Goal: Information Seeking & Learning: Learn about a topic

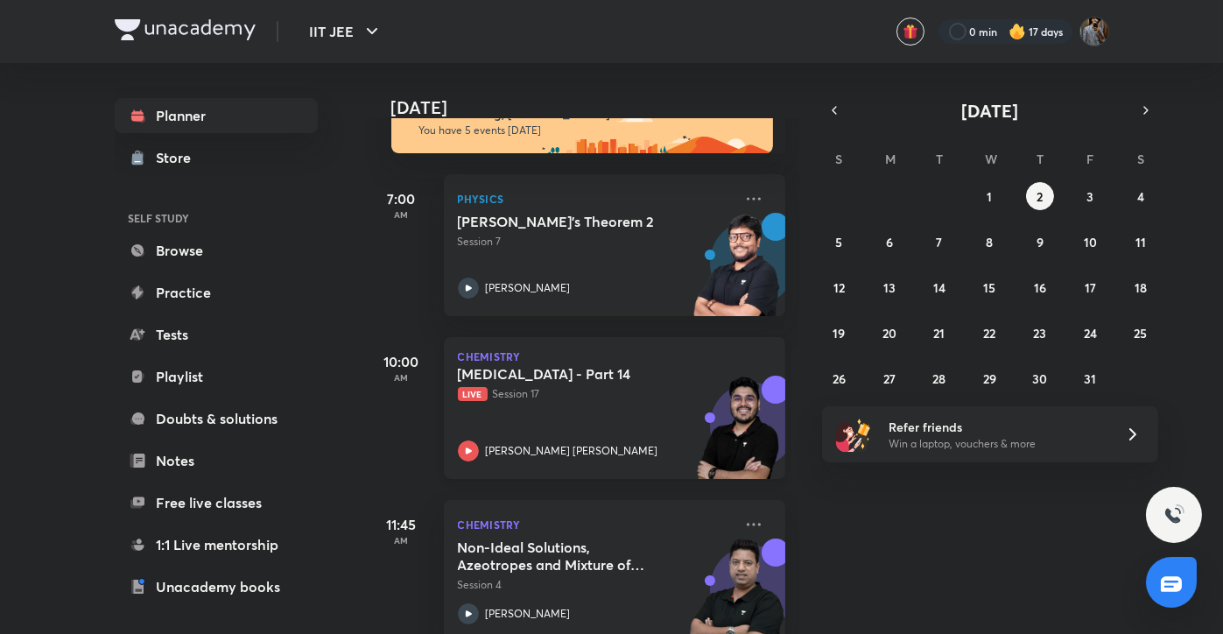
scroll to position [45, 0]
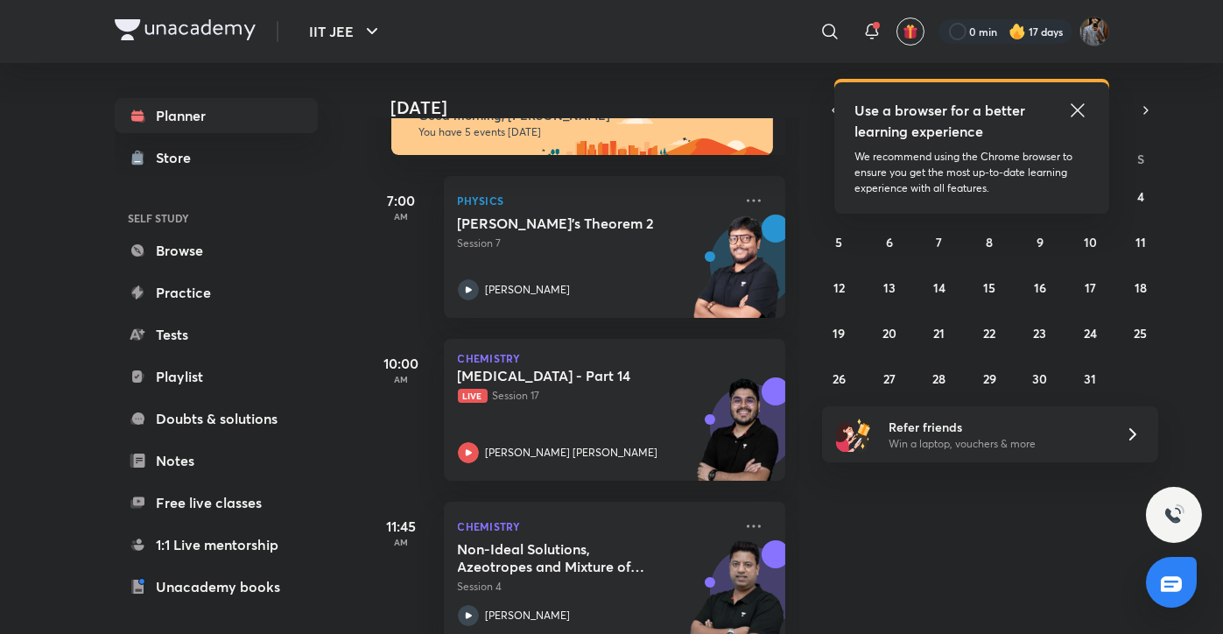
click at [1069, 107] on icon at bounding box center [1077, 110] width 21 height 21
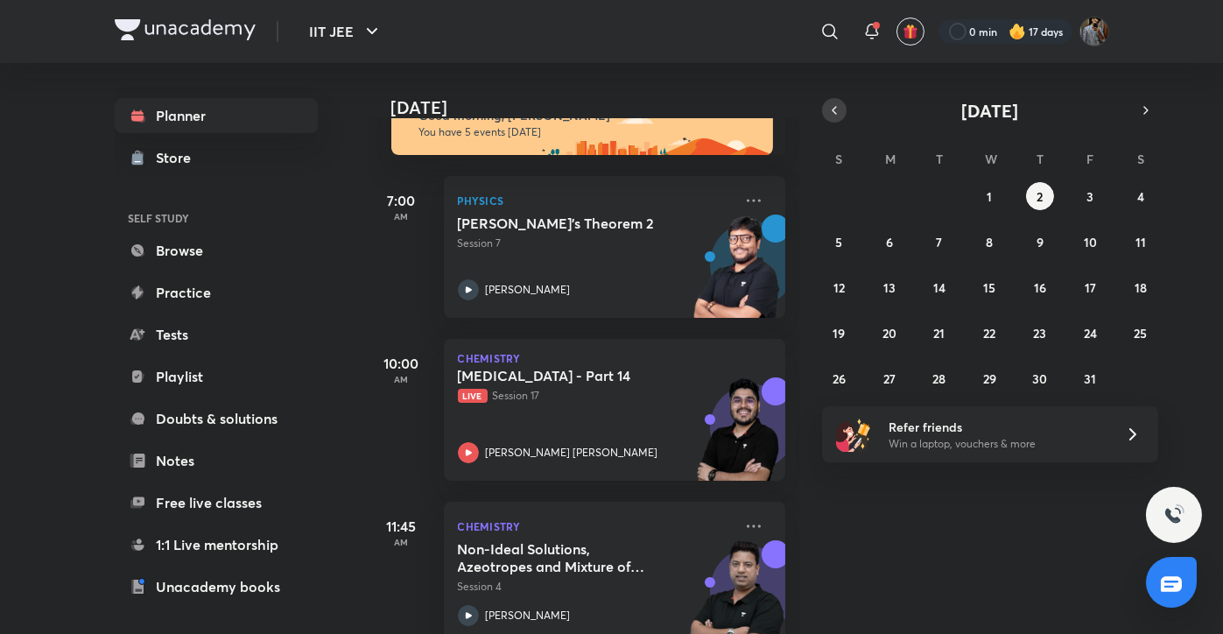
click at [830, 109] on icon "button" at bounding box center [834, 110] width 14 height 16
click at [1085, 335] on abbr "26" at bounding box center [1090, 333] width 13 height 17
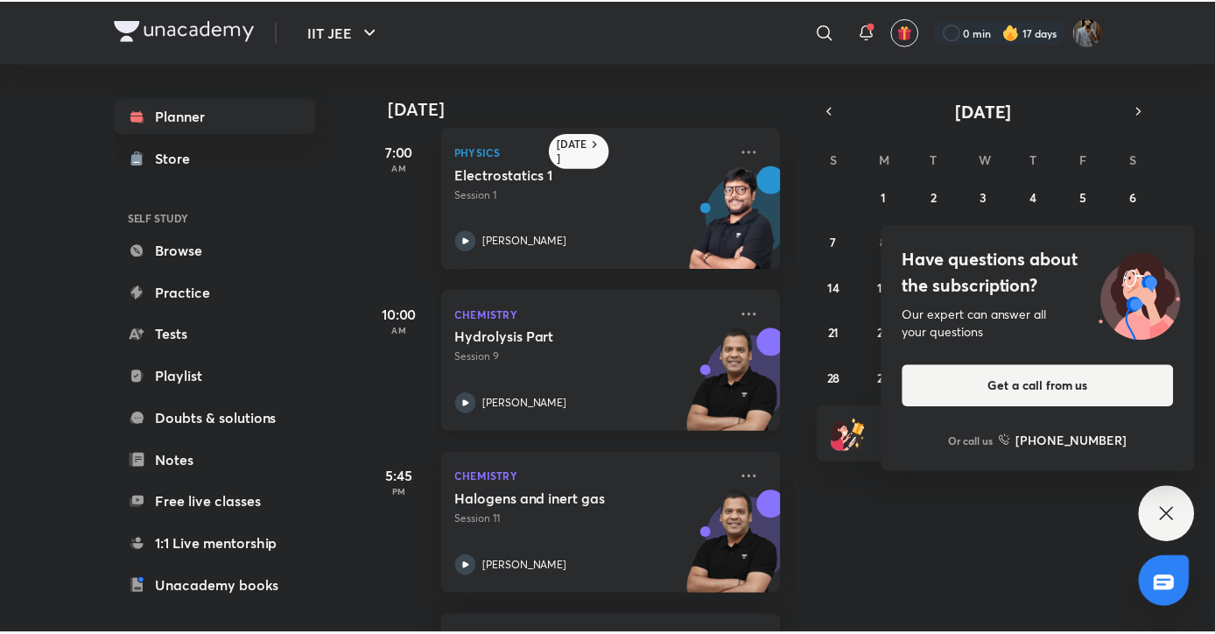
scroll to position [0, 0]
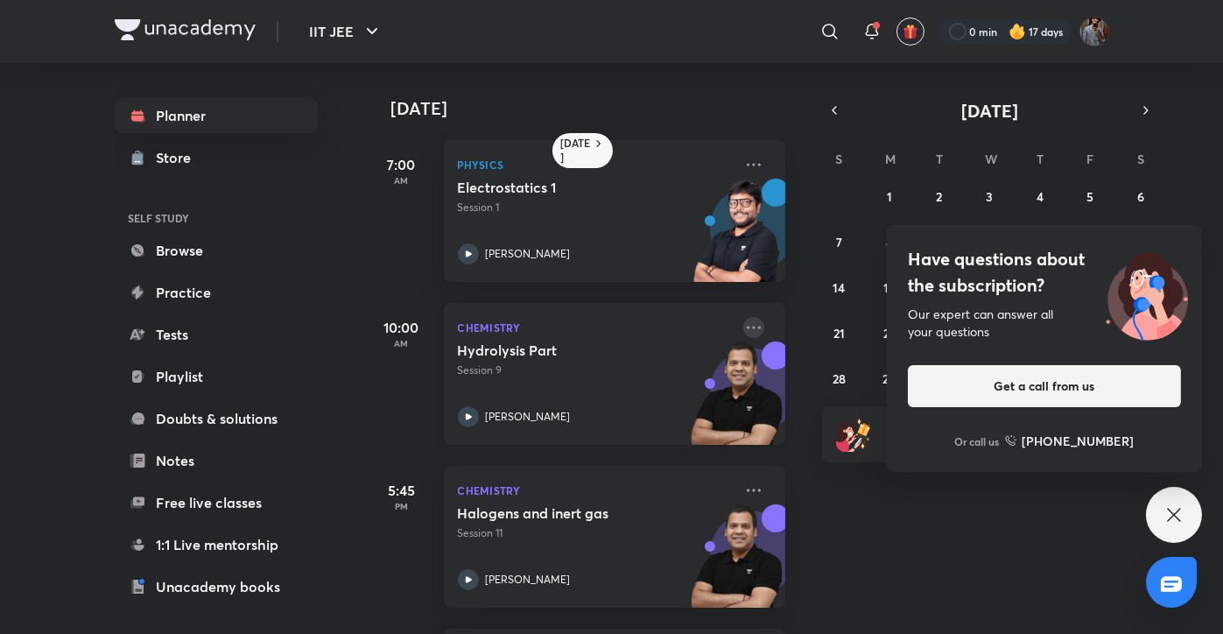
click at [743, 323] on icon at bounding box center [753, 327] width 21 height 21
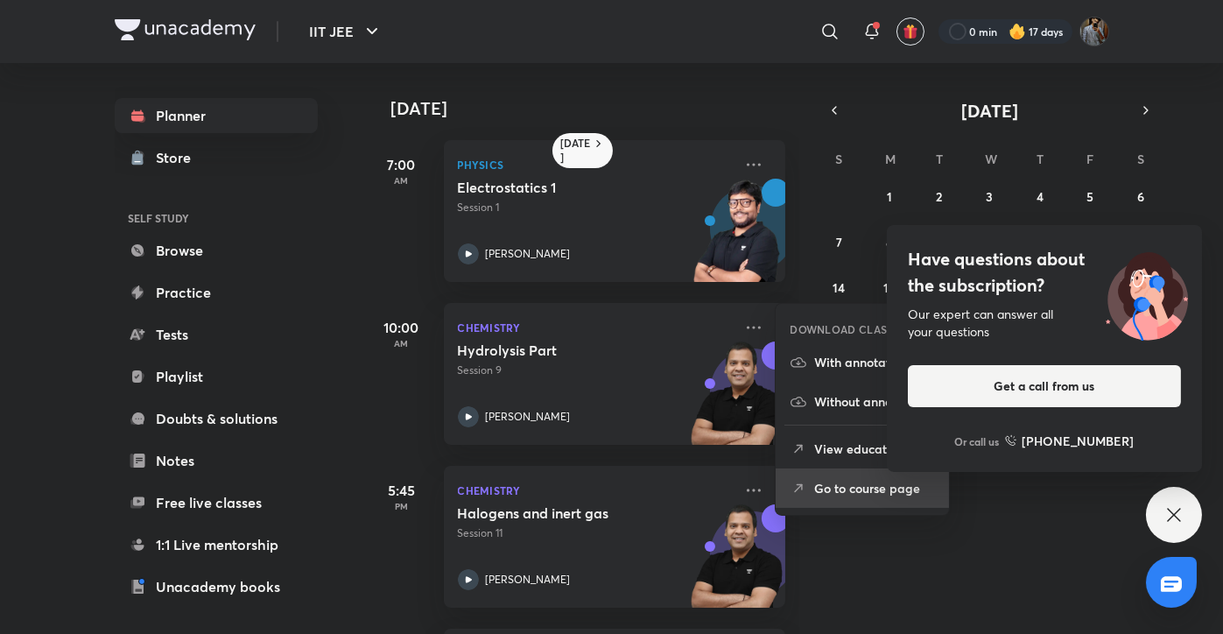
click at [874, 486] on p "Go to course page" at bounding box center [874, 488] width 121 height 18
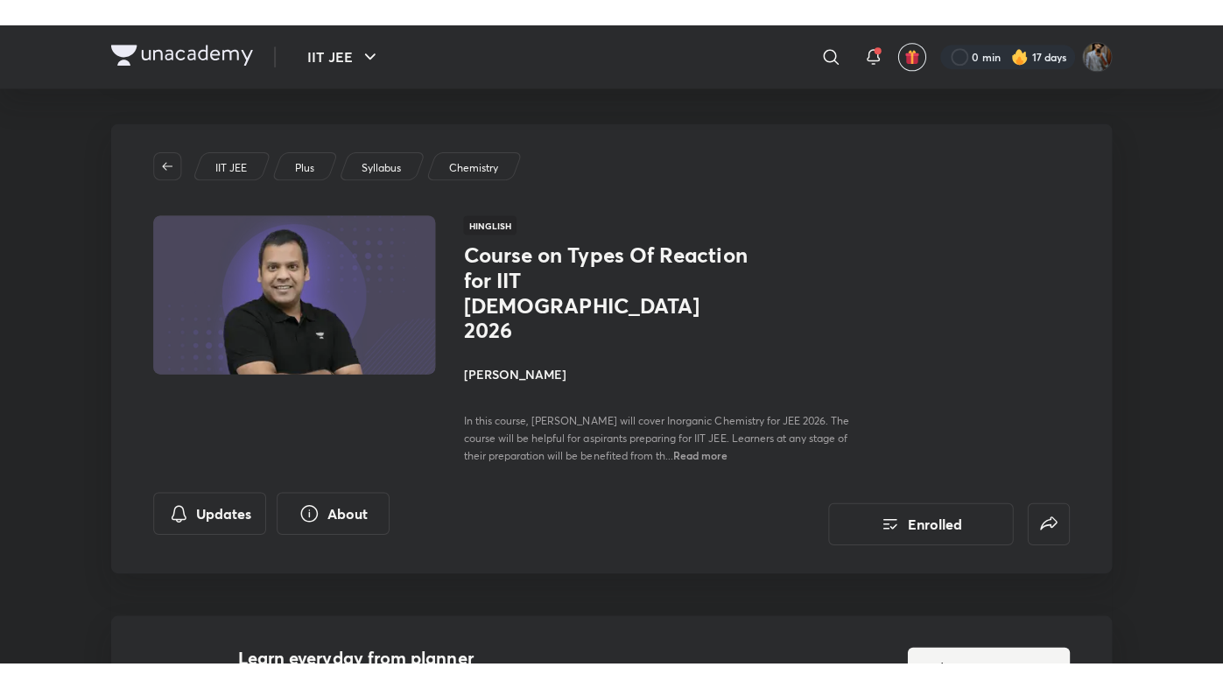
scroll to position [807, 0]
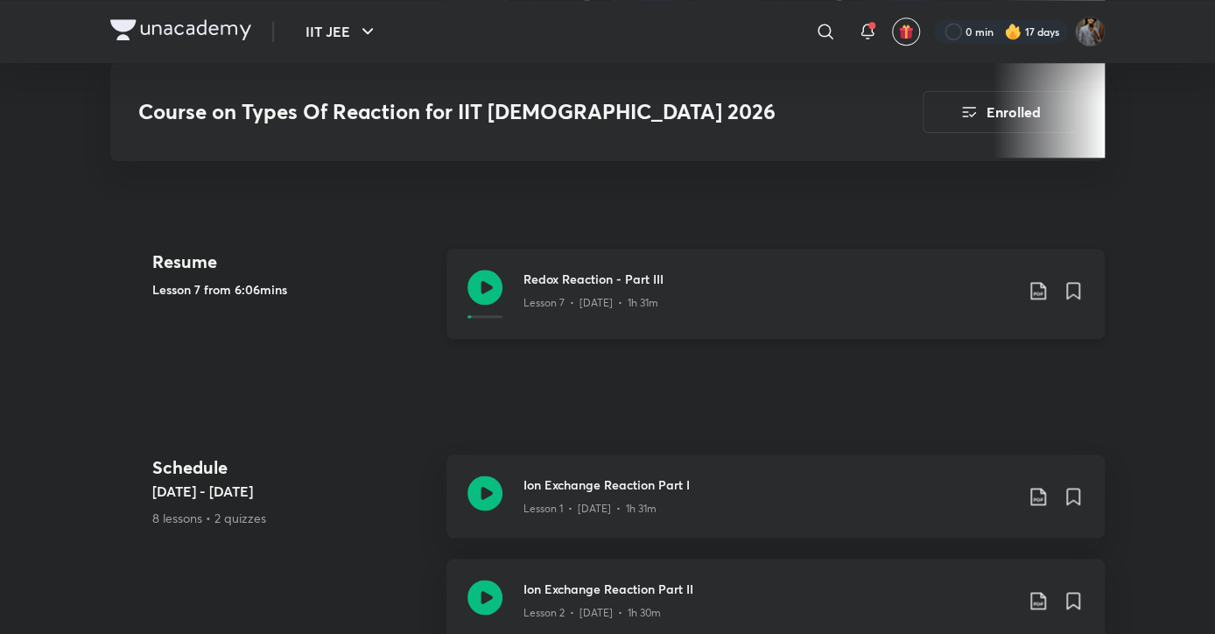
click at [481, 270] on icon at bounding box center [484, 287] width 35 height 35
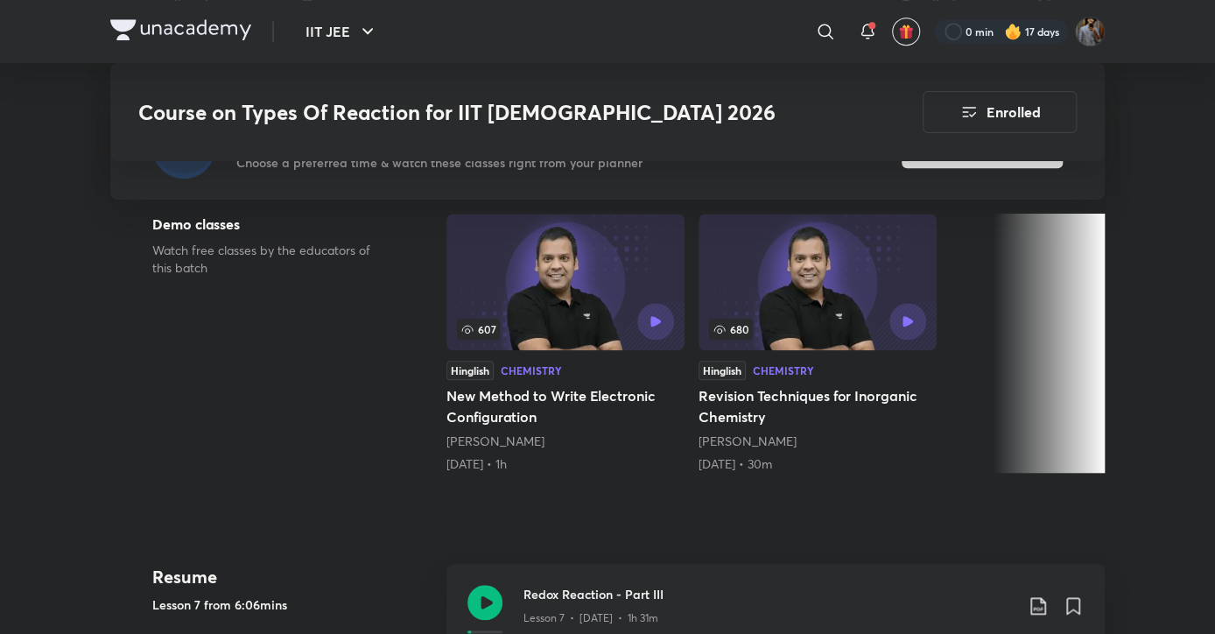
scroll to position [490, 0]
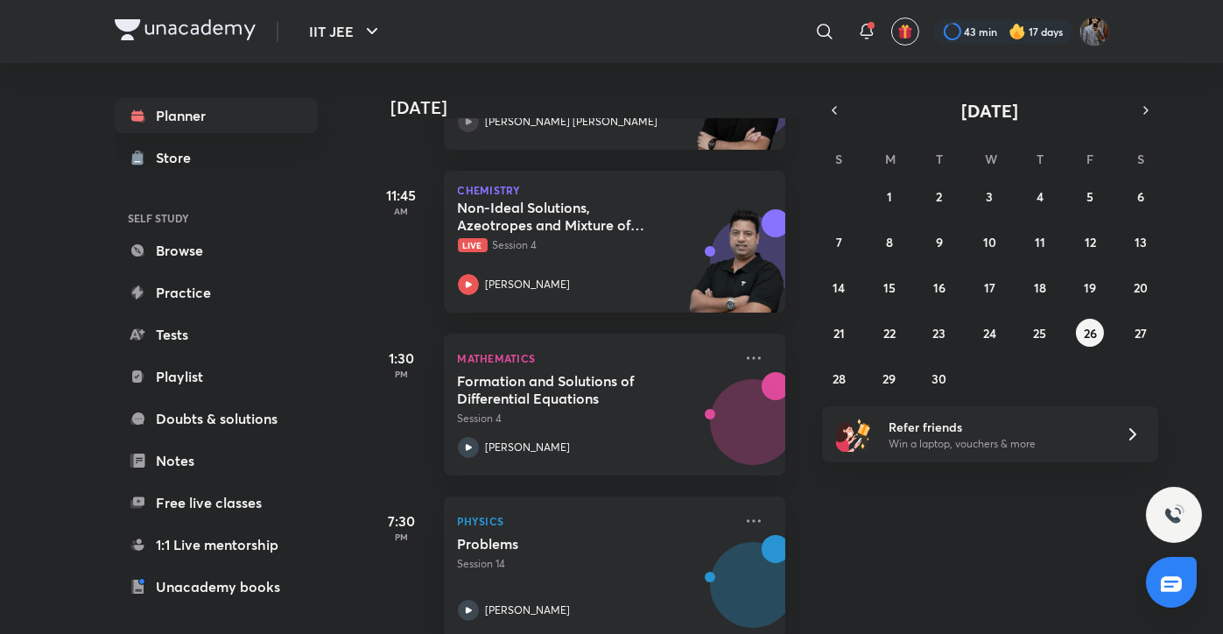
scroll to position [406, 0]
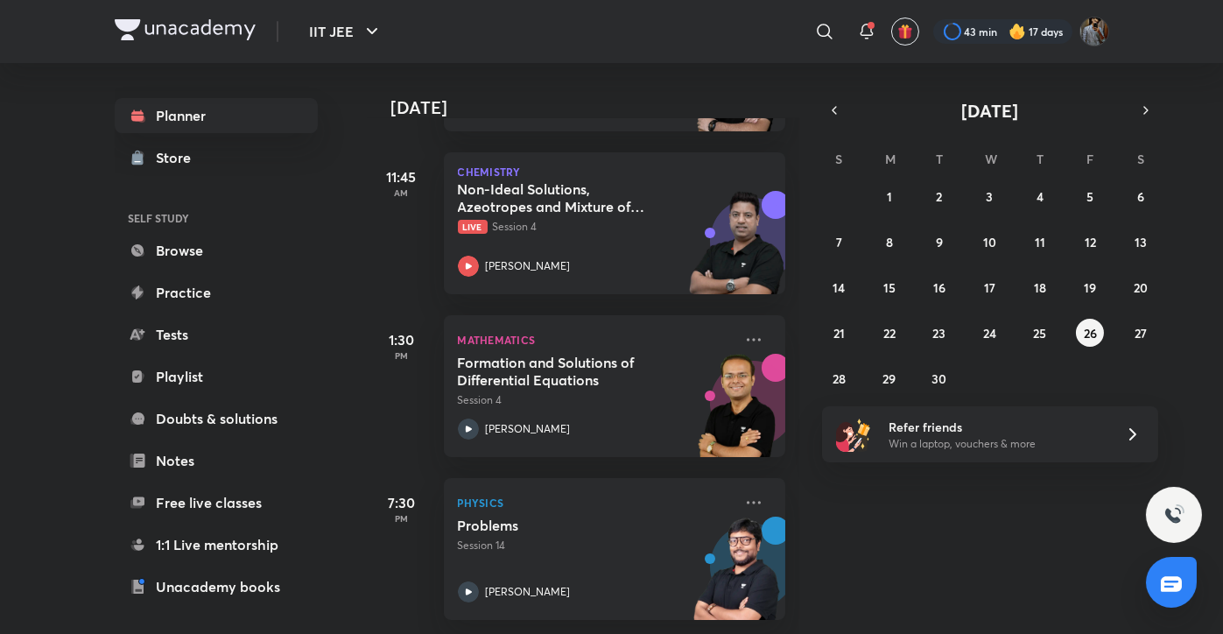
click at [1076, 340] on div "31 1 2 3 4 5 6 7 8 9 10 11 12 13 14 15 16 17 18 19 20 21 22 23 24 25 26 27 28 2…" at bounding box center [990, 287] width 336 height 210
click at [1086, 336] on abbr "26" at bounding box center [1090, 333] width 13 height 17
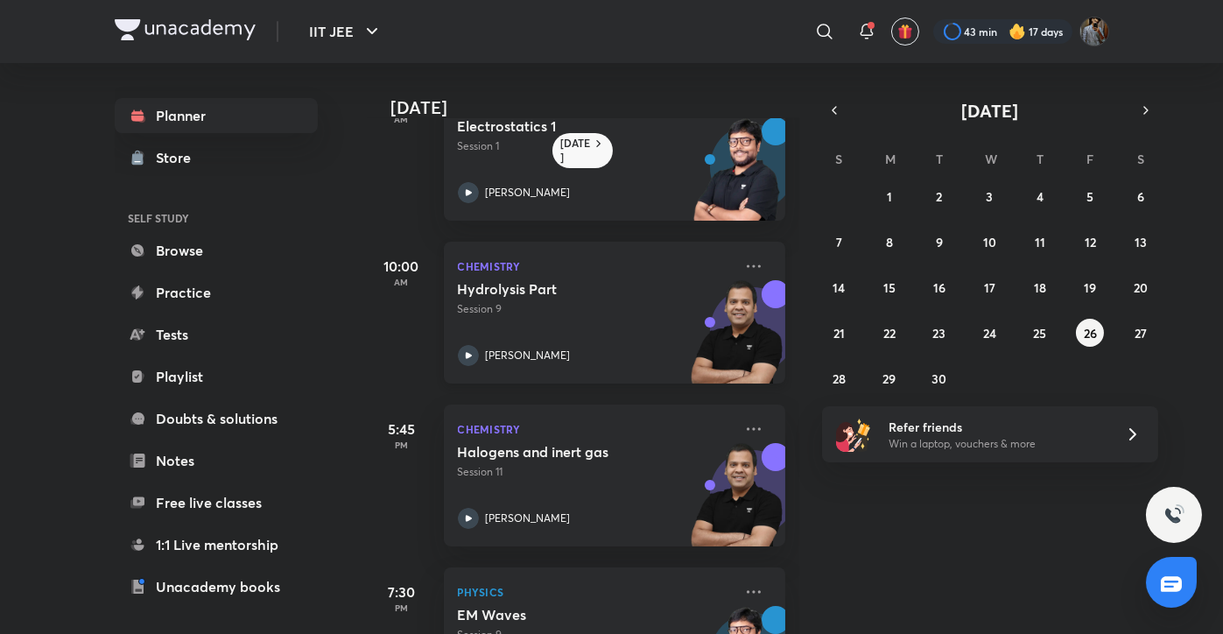
scroll to position [0, 0]
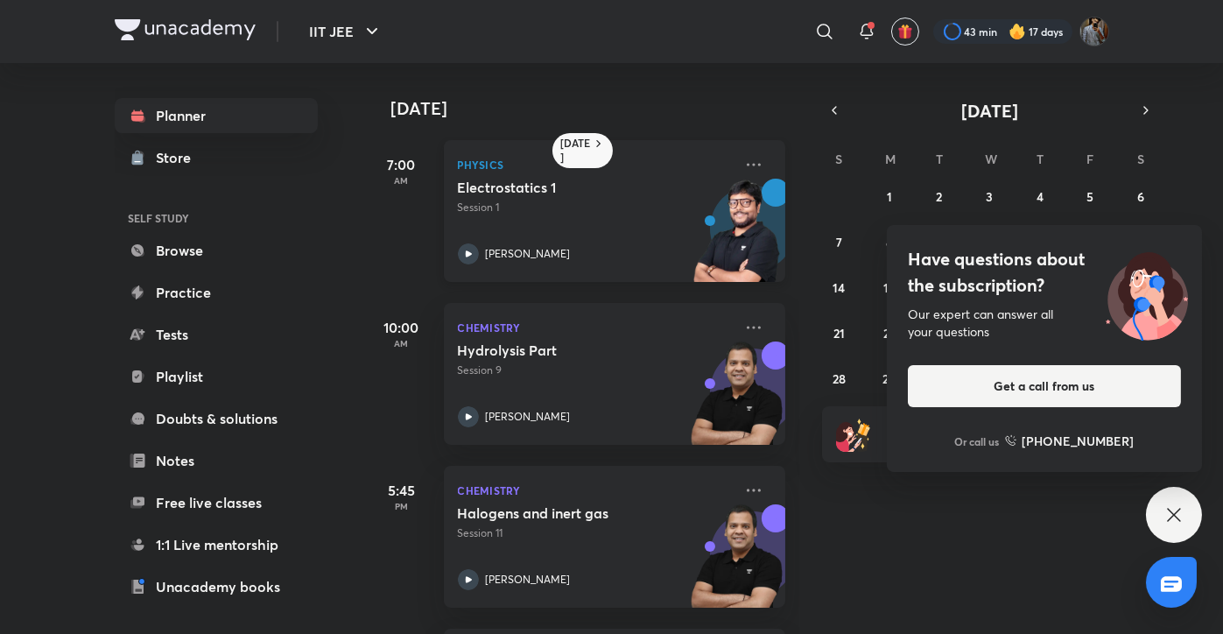
click at [555, 235] on div "Electrostatics 1 Session 1 Pankaj Singh" at bounding box center [595, 222] width 275 height 86
